Goal: Check status: Check status

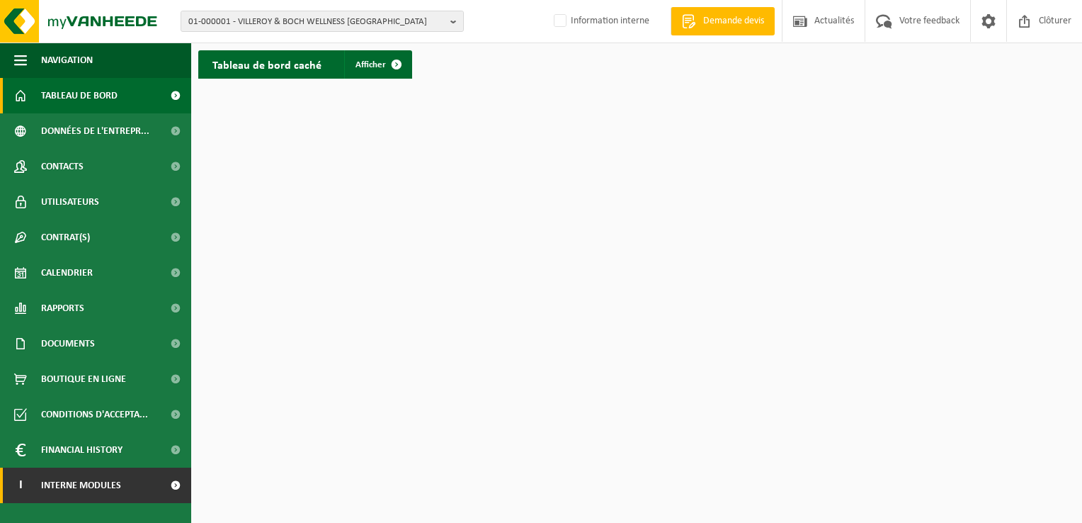
click at [123, 491] on link "I Interne modules" at bounding box center [95, 484] width 191 height 35
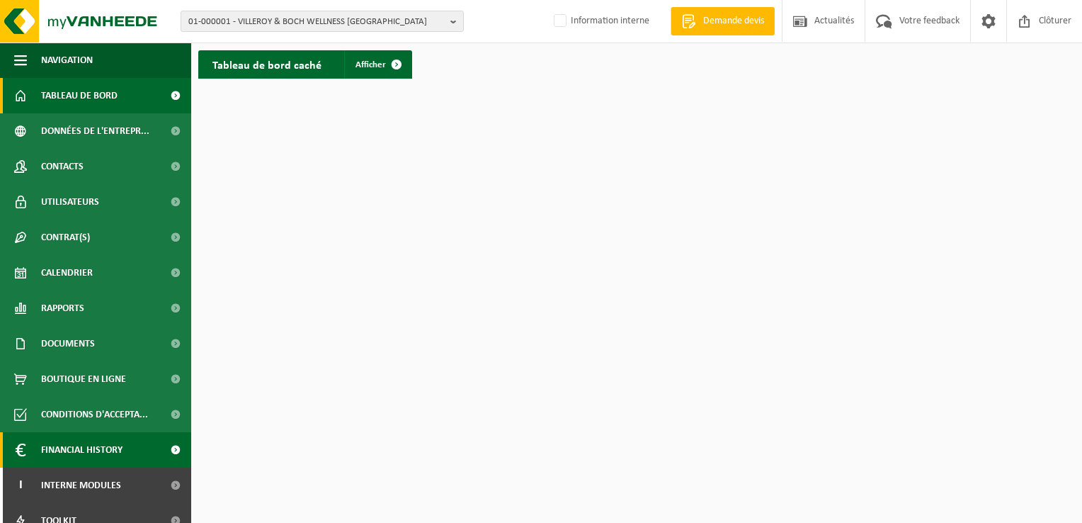
scroll to position [86, 0]
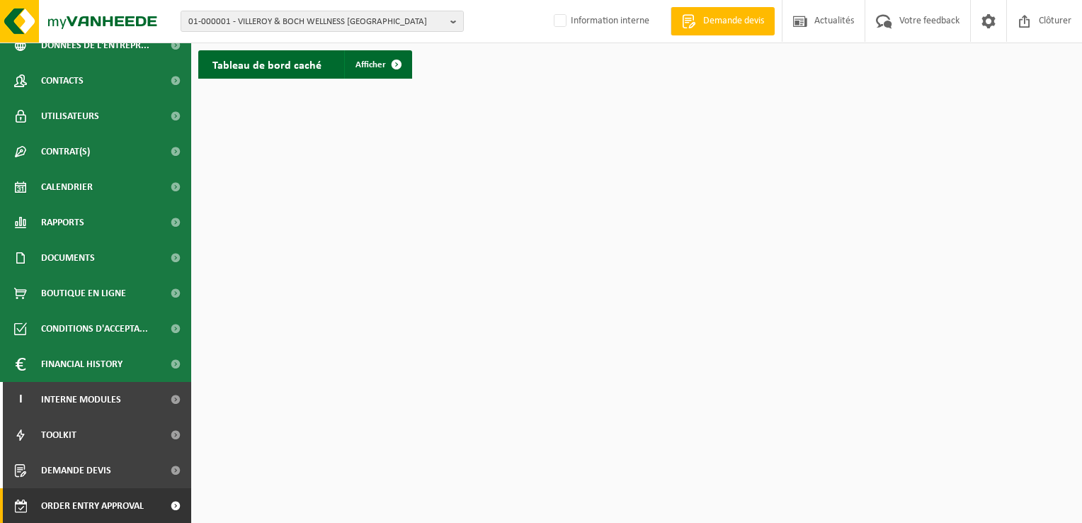
click at [124, 514] on span "Order entry approval" at bounding box center [92, 505] width 103 height 35
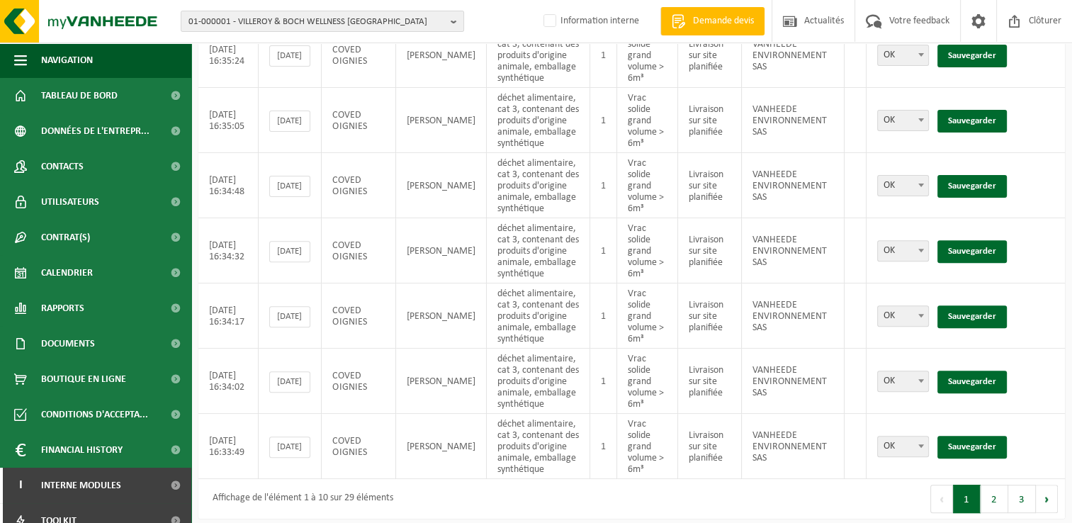
scroll to position [472, 0]
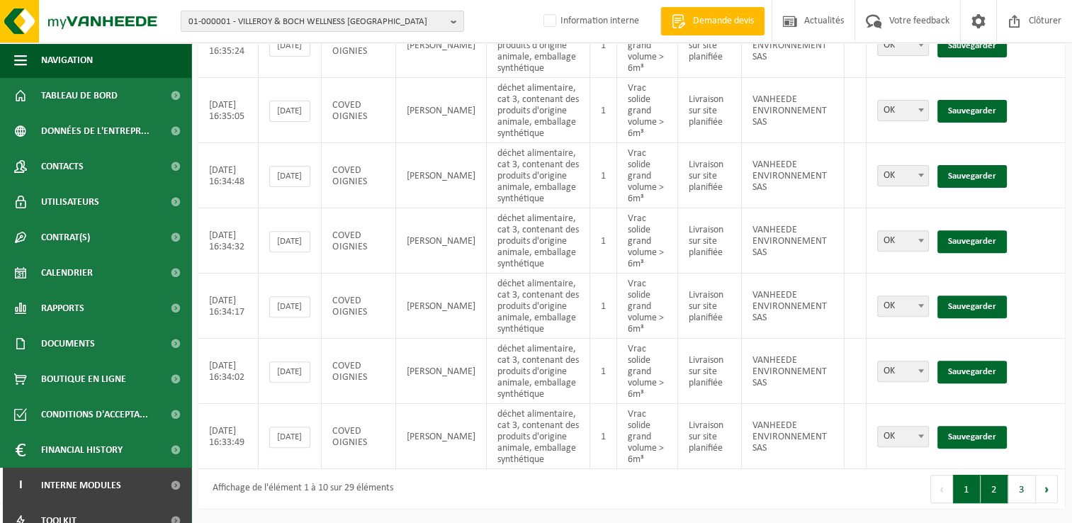
click at [994, 497] on button "2" at bounding box center [994, 489] width 28 height 28
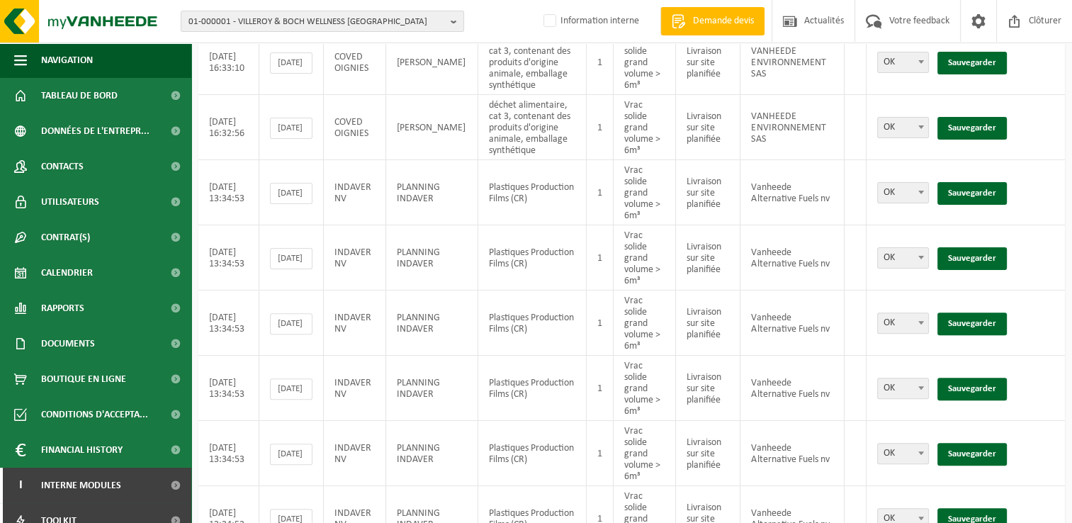
scroll to position [404, 0]
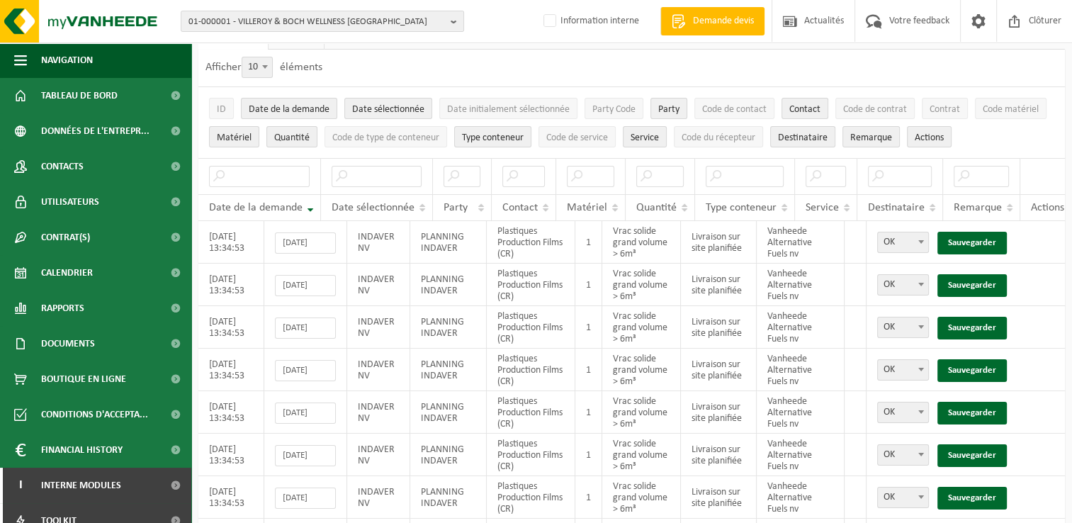
scroll to position [203, 0]
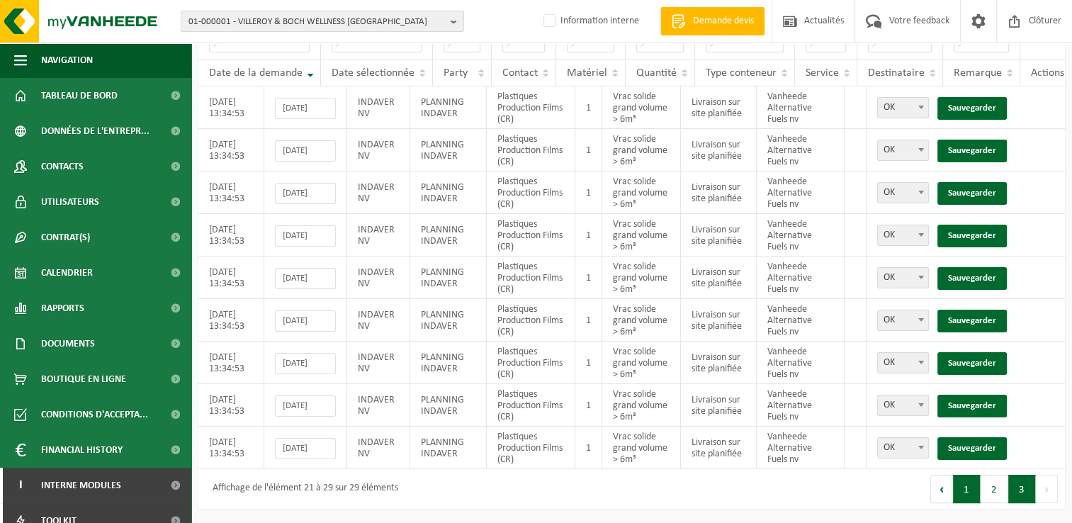
click at [959, 500] on button "1" at bounding box center [967, 489] width 28 height 28
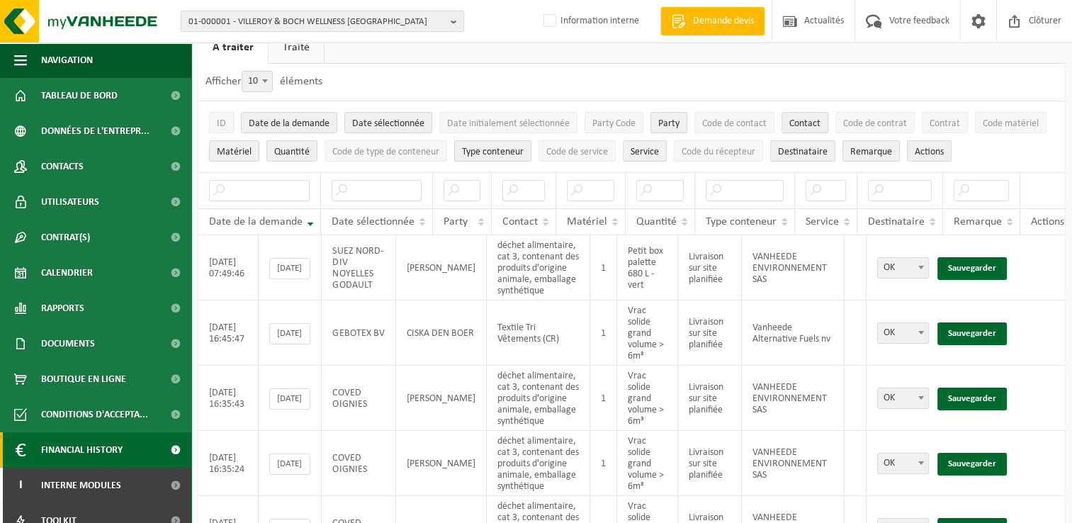
scroll to position [86, 0]
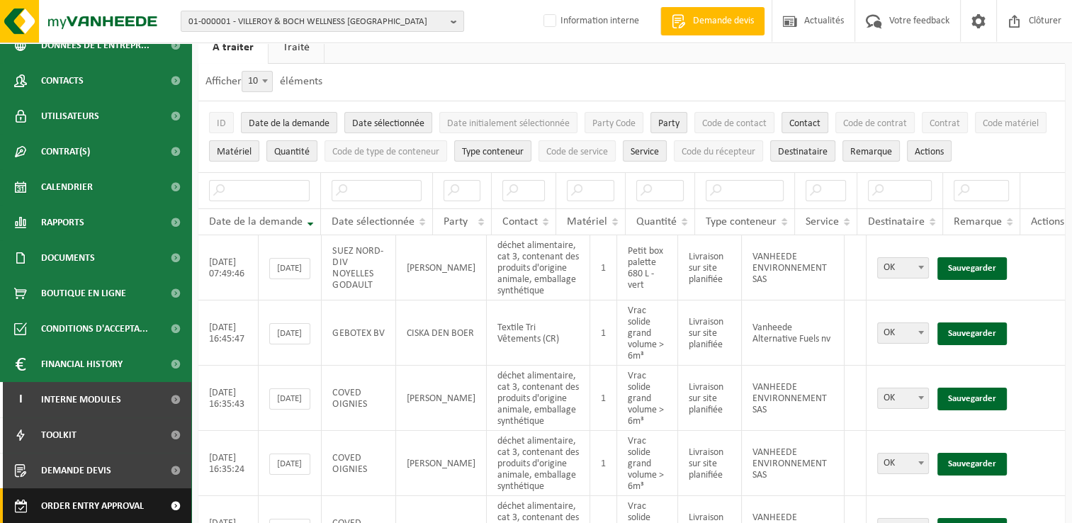
drag, startPoint x: 110, startPoint y: 503, endPoint x: 164, endPoint y: 489, distance: 55.7
click at [110, 504] on span "Order entry approval" at bounding box center [92, 505] width 103 height 35
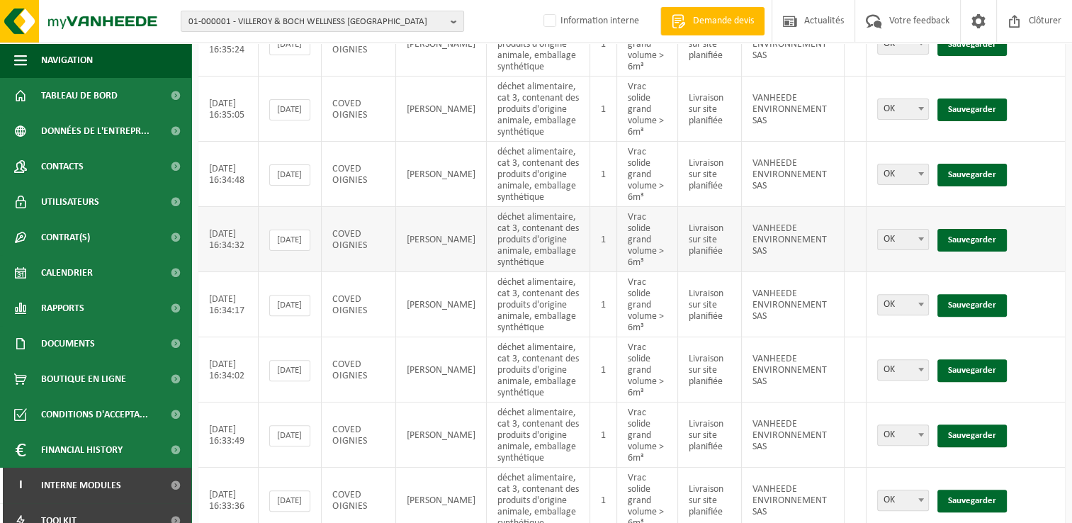
scroll to position [472, 0]
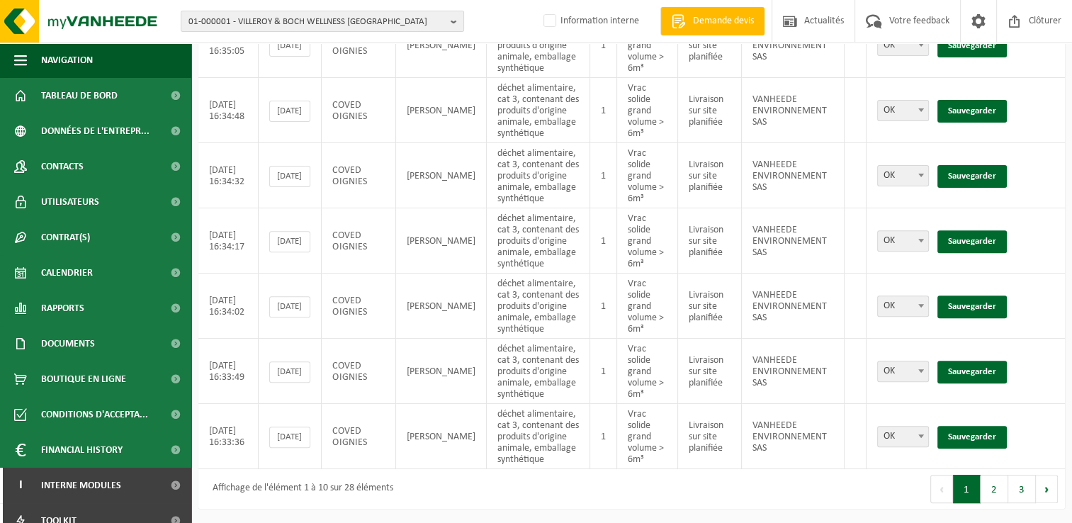
click at [987, 491] on button "2" at bounding box center [994, 489] width 28 height 28
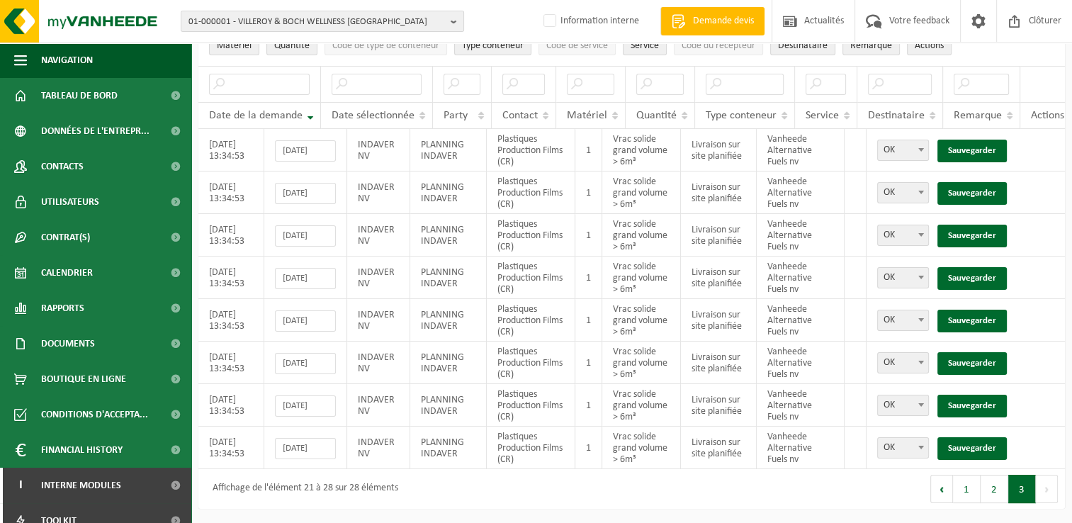
scroll to position [161, 0]
